Goal: Information Seeking & Learning: Learn about a topic

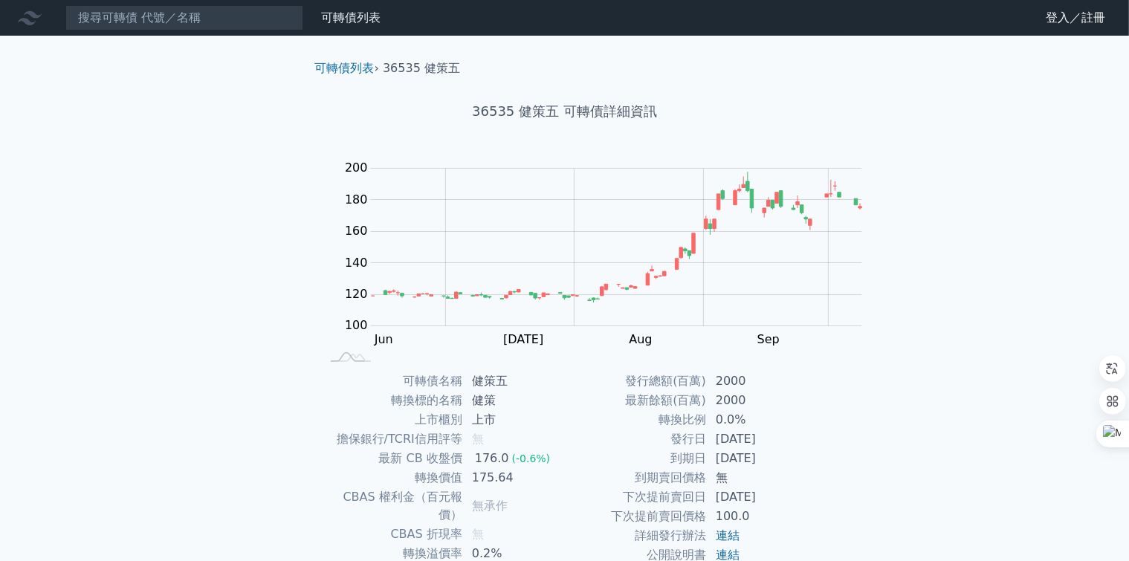
click at [130, 262] on div "可轉債列表 財務數據 可轉債列表 財務數據 登入／註冊 登入／註冊 可轉債列表 › 36535 健策五 36535 健策五 可轉債詳細資訊 Zoom Out …" at bounding box center [564, 353] width 1129 height 706
click at [161, 22] on input at bounding box center [184, 17] width 238 height 25
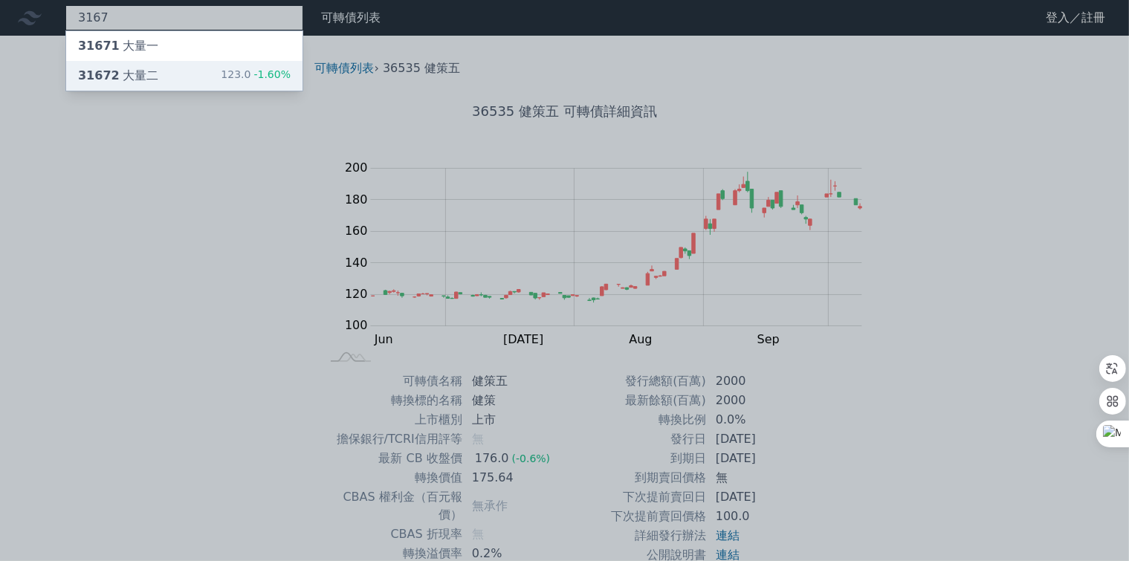
type input "3167"
click at [91, 71] on div "31672 大量二" at bounding box center [118, 76] width 80 height 18
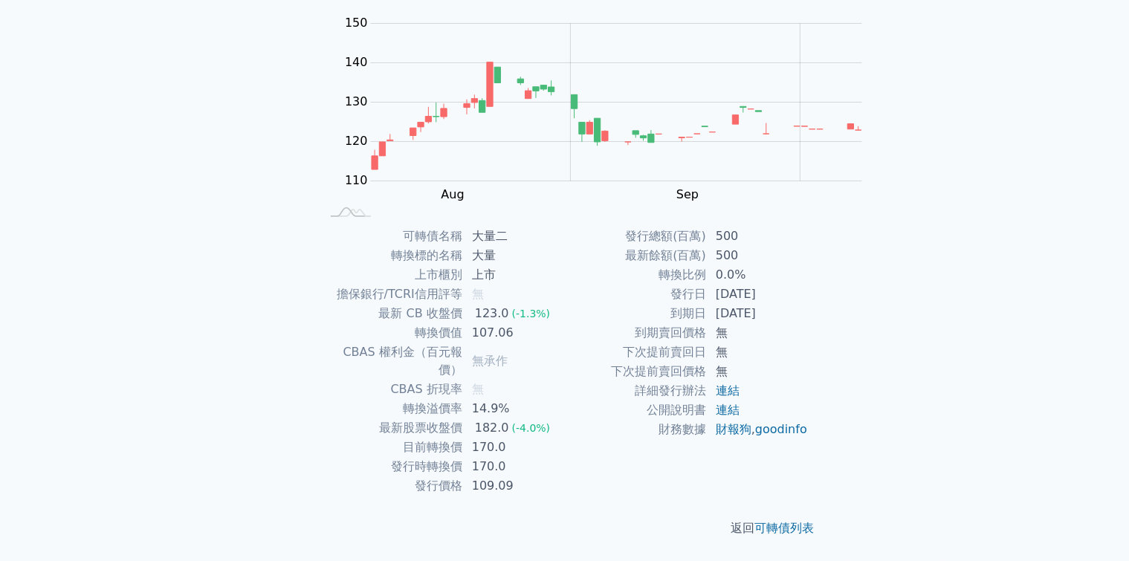
scroll to position [276, 0]
drag, startPoint x: 591, startPoint y: 374, endPoint x: 635, endPoint y: 371, distance: 44.7
click at [707, 304] on td "[DATE]" at bounding box center [758, 294] width 102 height 19
click at [707, 323] on td "[DATE]" at bounding box center [758, 313] width 102 height 19
click at [565, 265] on td "最新餘額(百萬)" at bounding box center [636, 255] width 142 height 19
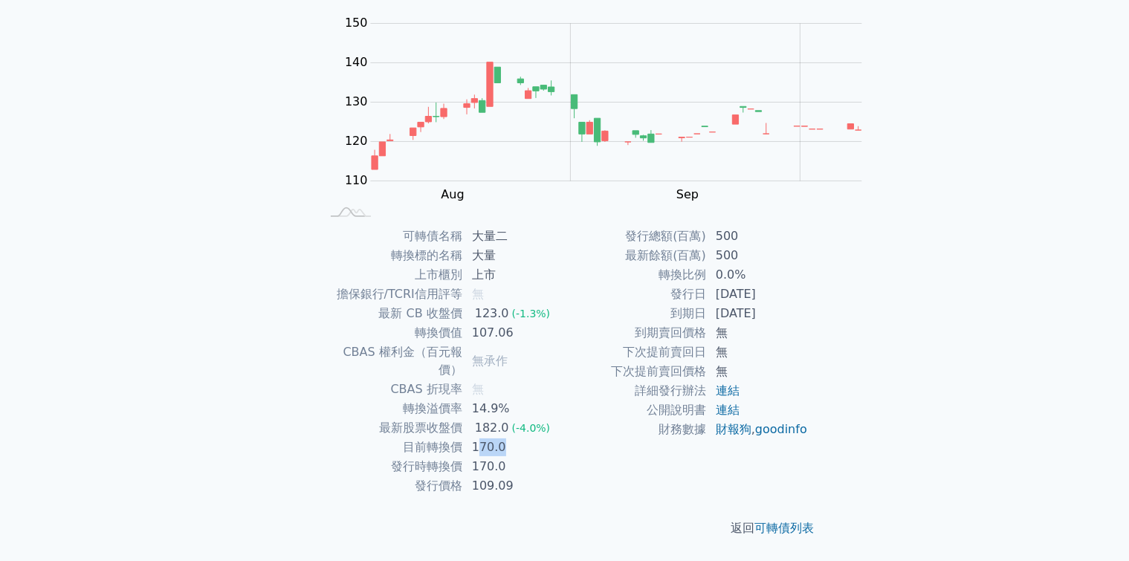
drag, startPoint x: 584, startPoint y: 269, endPoint x: 600, endPoint y: 269, distance: 16.3
click at [565, 438] on td "170.0" at bounding box center [514, 447] width 102 height 19
click at [565, 457] on td "170.0" at bounding box center [514, 466] width 102 height 19
drag, startPoint x: 576, startPoint y: 187, endPoint x: 607, endPoint y: 187, distance: 31.2
click at [565, 323] on td "107.06" at bounding box center [514, 332] width 102 height 19
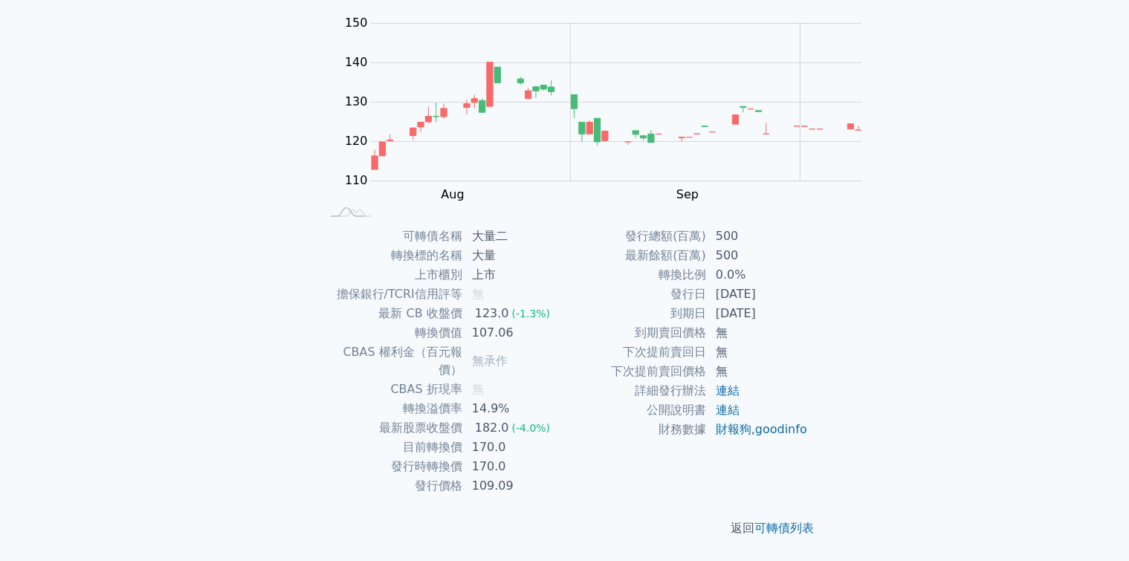
click at [565, 246] on td "發行總額(百萬)" at bounding box center [636, 236] width 142 height 19
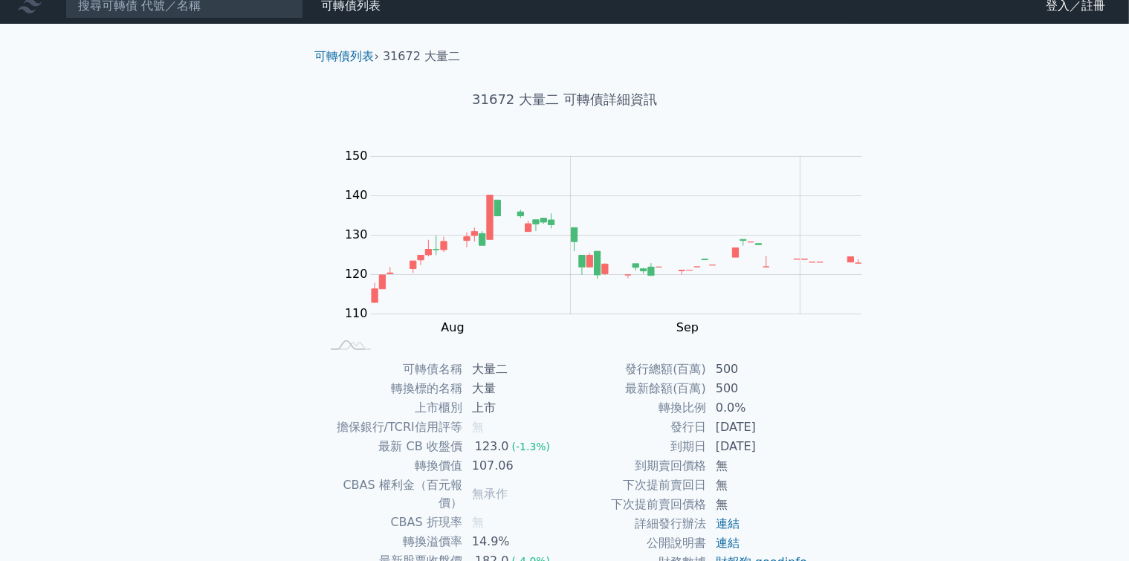
scroll to position [0, 0]
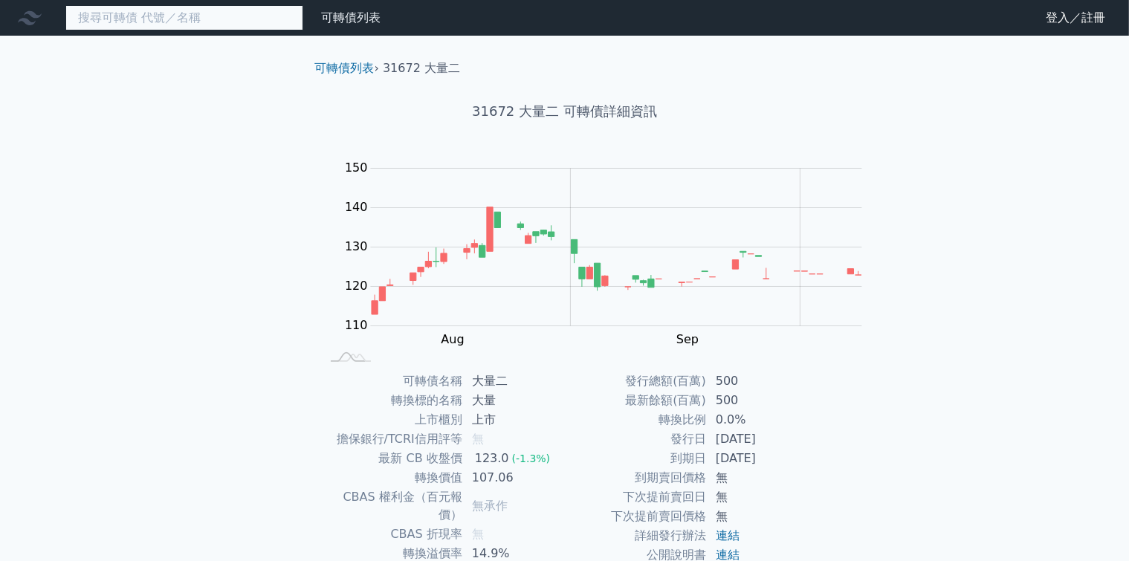
click at [80, 21] on input at bounding box center [184, 17] width 238 height 25
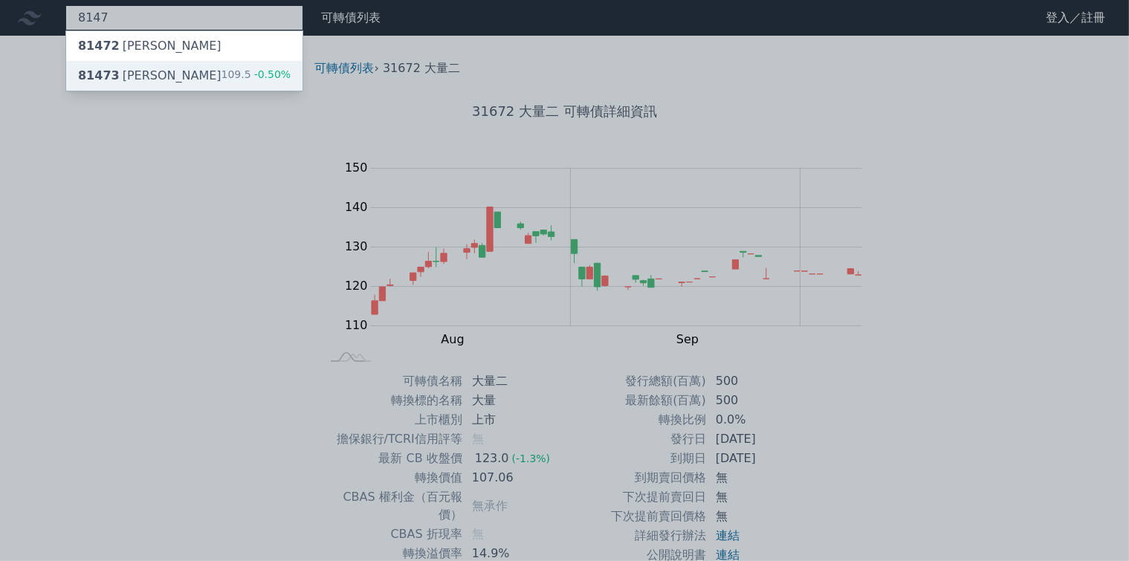
type input "8147"
click at [111, 69] on div "81473 正[PERSON_NAME]" at bounding box center [149, 76] width 143 height 18
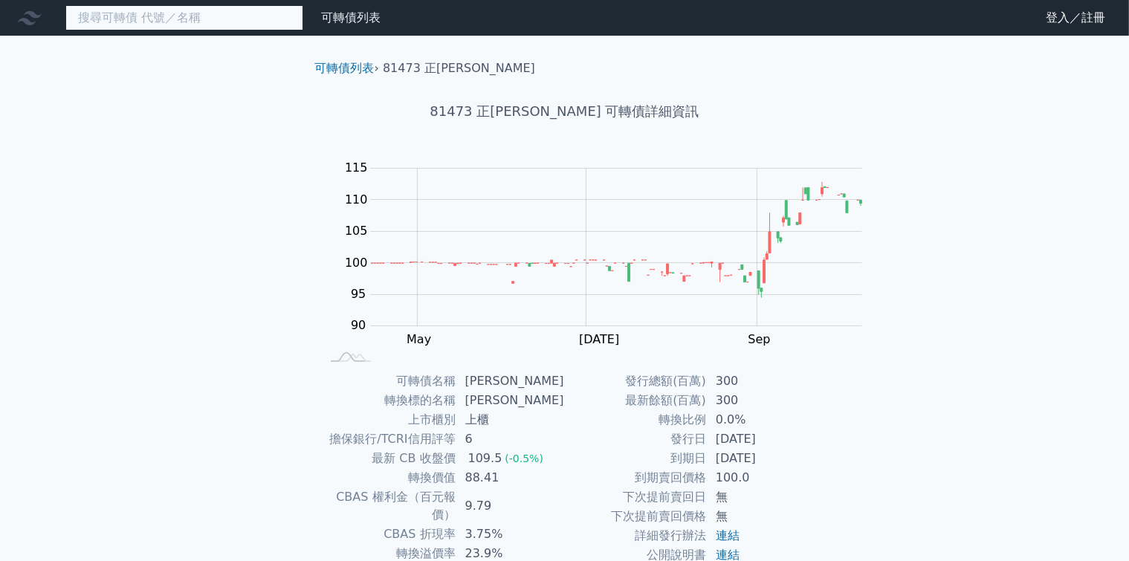
click at [101, 16] on input at bounding box center [184, 17] width 238 height 25
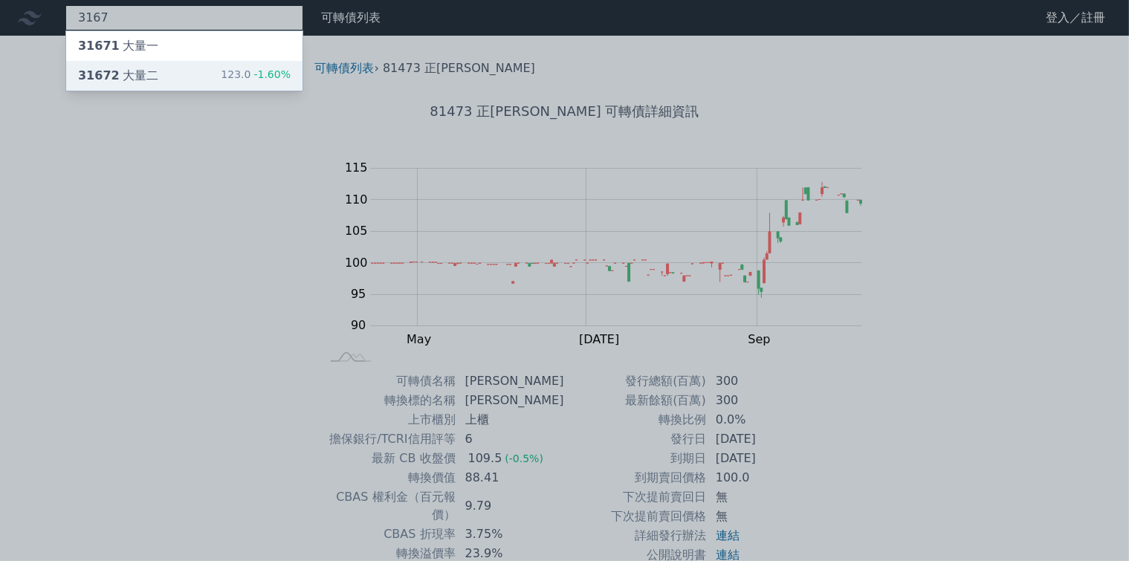
type input "3167"
click at [89, 73] on div "31672 大量二" at bounding box center [118, 76] width 80 height 18
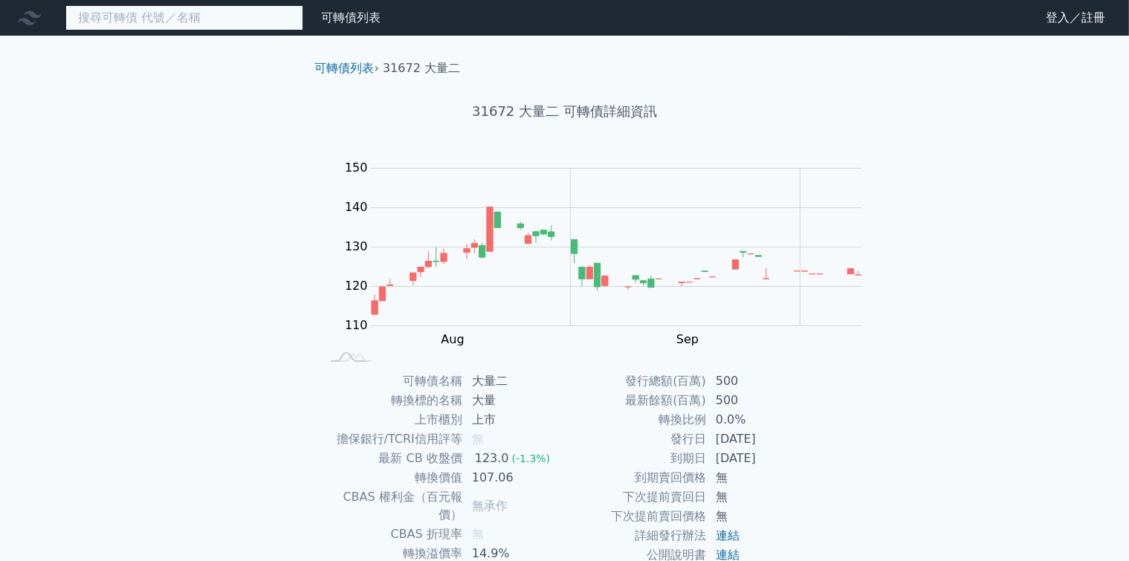
click at [128, 16] on input at bounding box center [184, 17] width 238 height 25
click at [178, 14] on input at bounding box center [184, 17] width 238 height 25
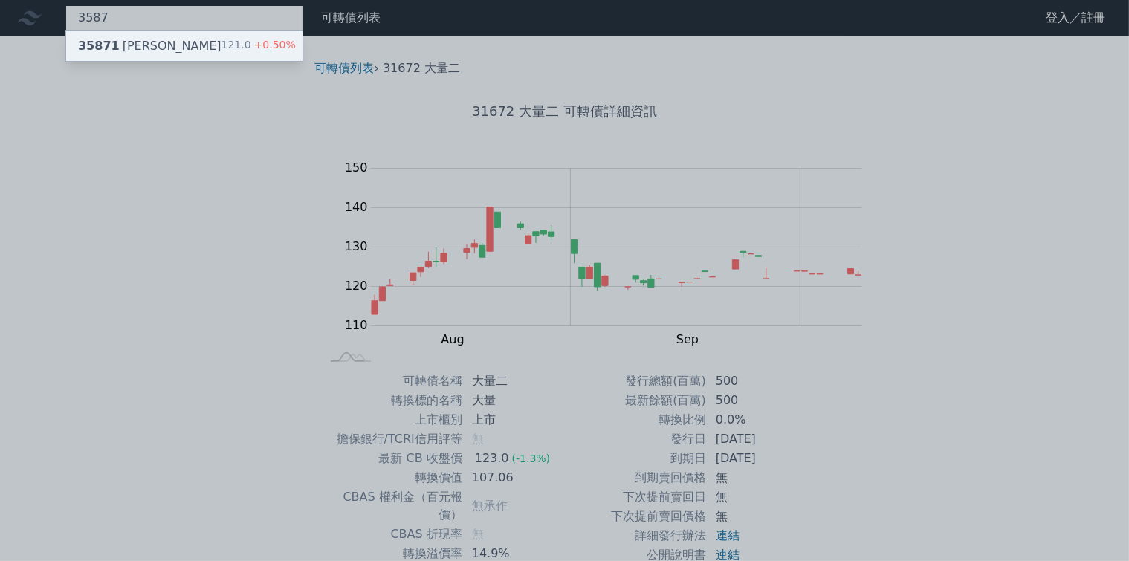
type input "3587"
click at [100, 43] on div "35871 [PERSON_NAME]" at bounding box center [149, 46] width 143 height 18
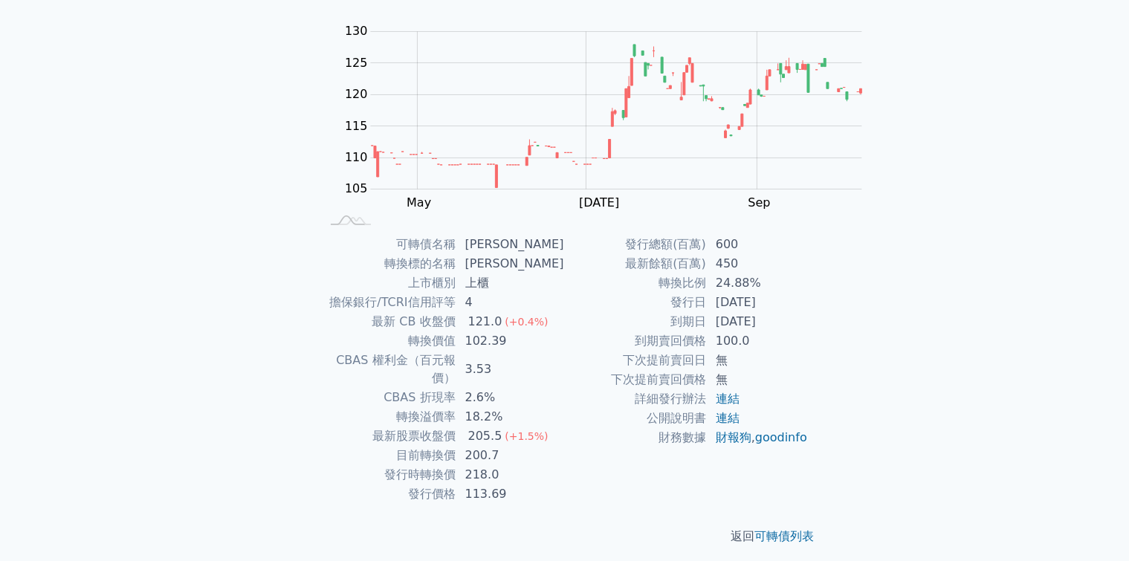
scroll to position [149, 0]
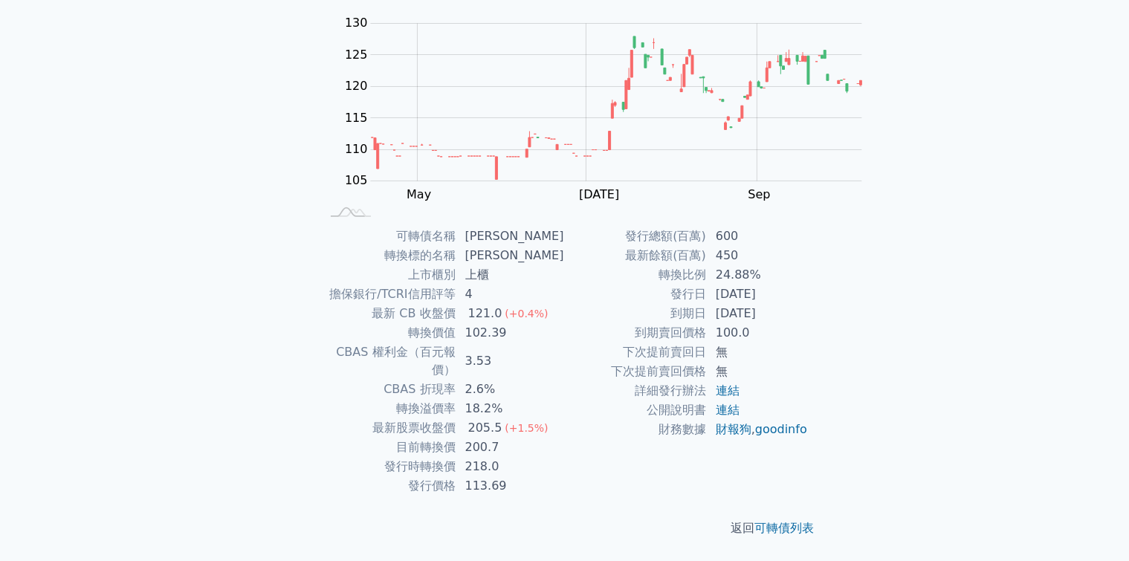
drag, startPoint x: 276, startPoint y: 266, endPoint x: 285, endPoint y: 257, distance: 12.1
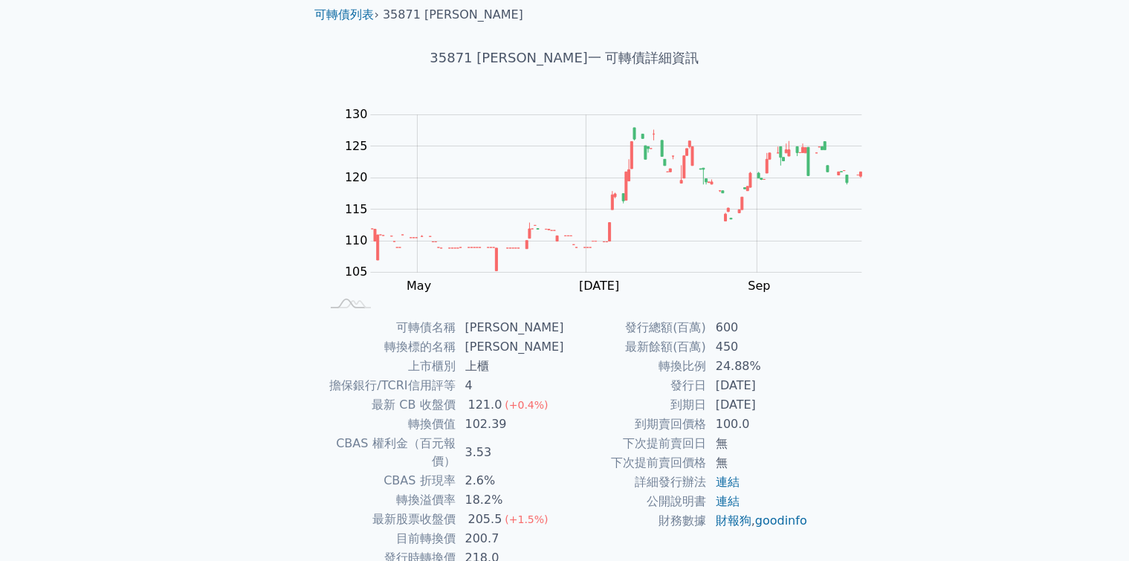
scroll to position [0, 0]
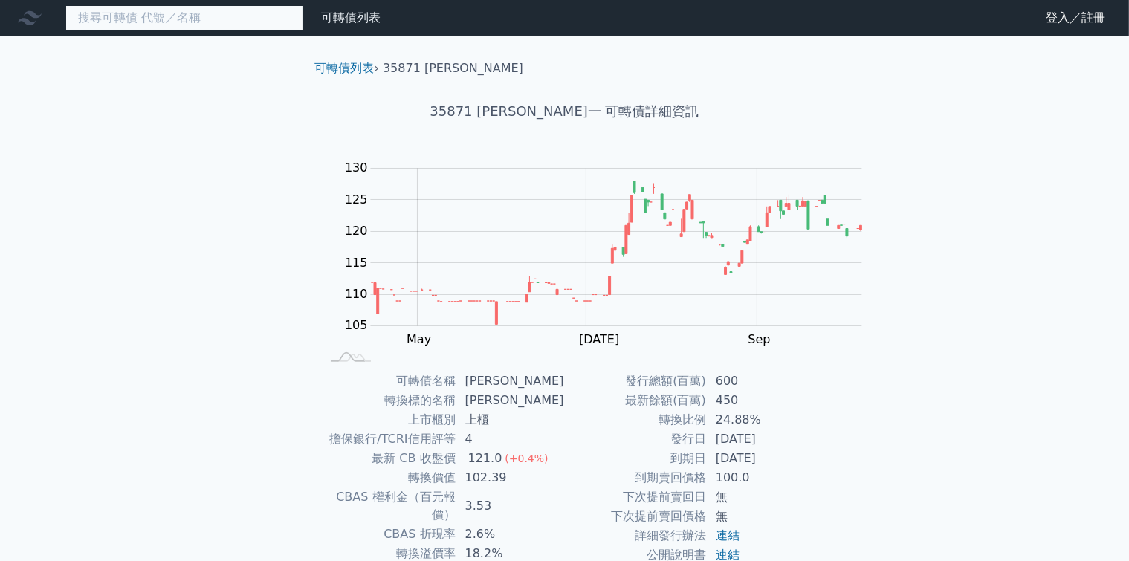
click at [131, 20] on input at bounding box center [184, 17] width 238 height 25
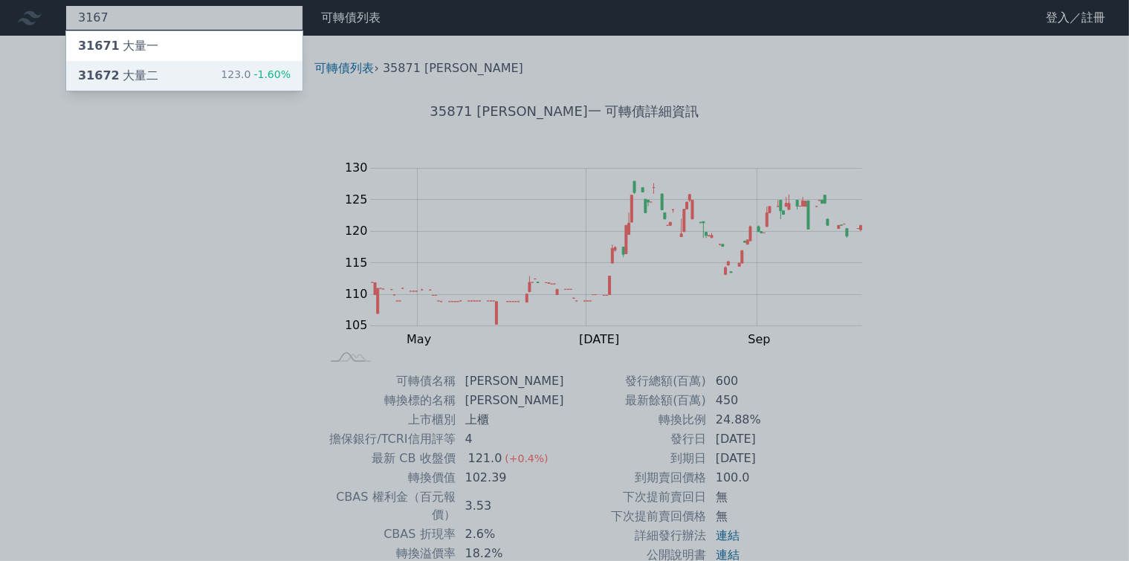
type input "3167"
click at [101, 68] on div "31672 大量二" at bounding box center [118, 76] width 80 height 18
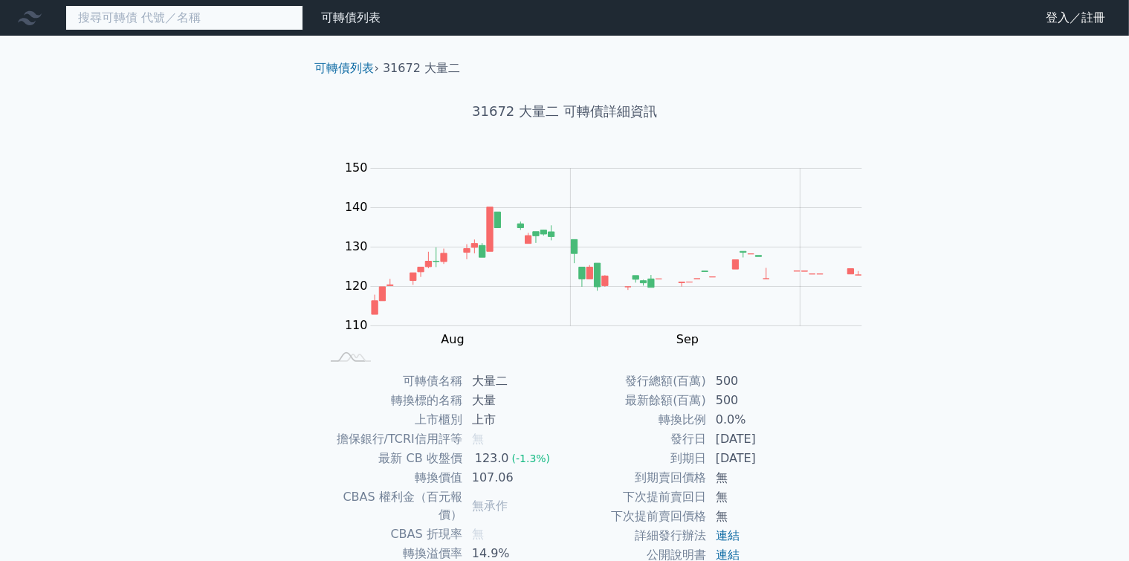
drag, startPoint x: 107, startPoint y: 25, endPoint x: 101, endPoint y: 18, distance: 9.5
click at [107, 25] on input at bounding box center [184, 17] width 238 height 25
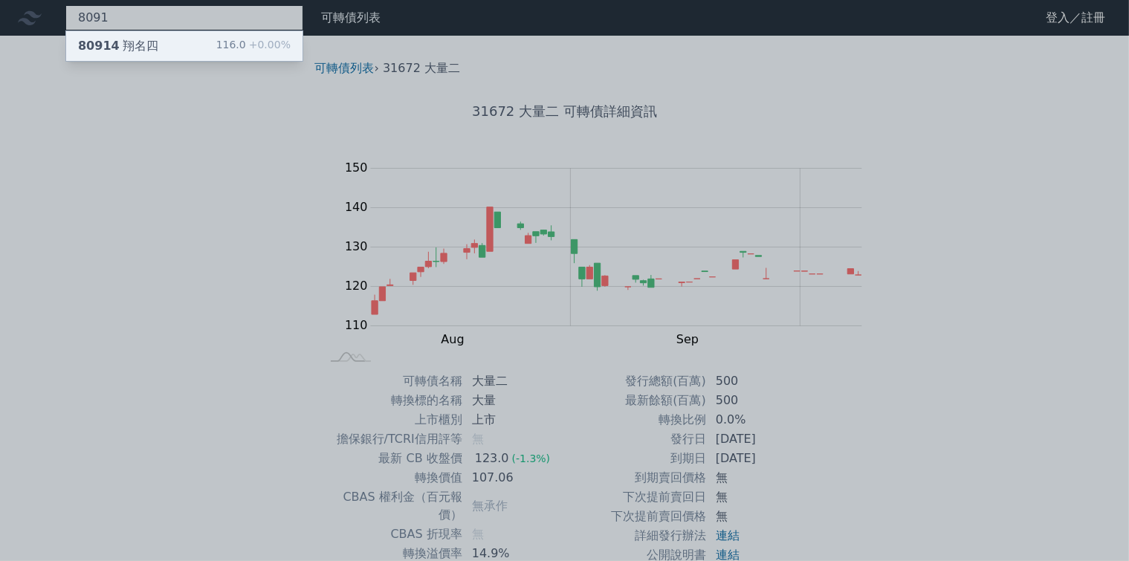
type input "8091"
click at [83, 48] on span "80914" at bounding box center [99, 46] width 42 height 14
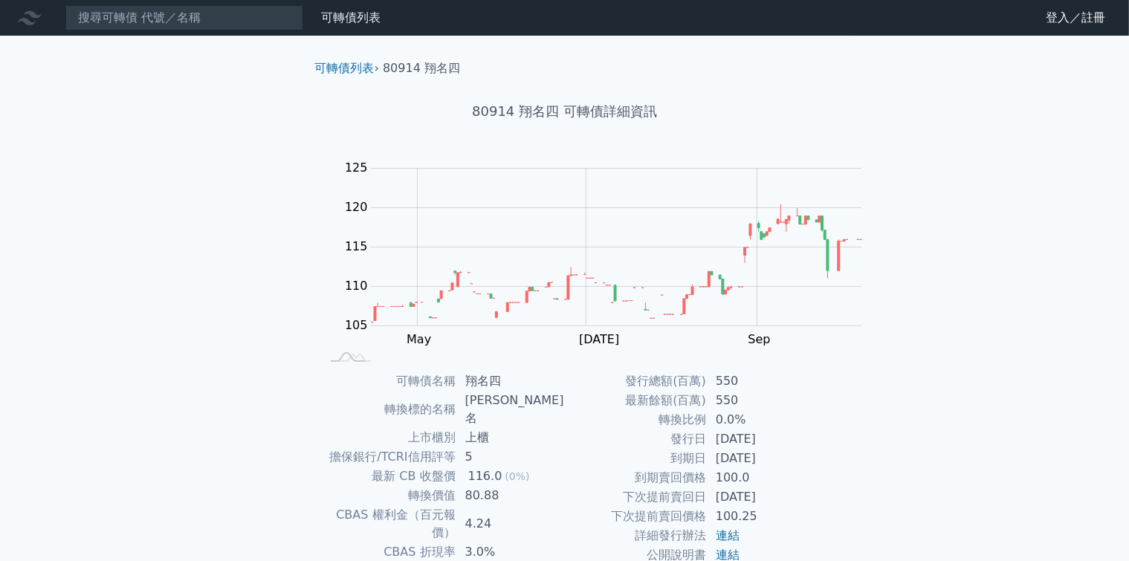
click at [129, 218] on div "可轉債列表 財務數據 可轉債列表 財務數據 登入／註冊 登入／註冊 可轉債列表 › 80914 翔名四 80914 翔名四 可轉債詳細資訊 Zoom Out …" at bounding box center [564, 362] width 1129 height 724
